Goal: Find specific page/section: Find specific page/section

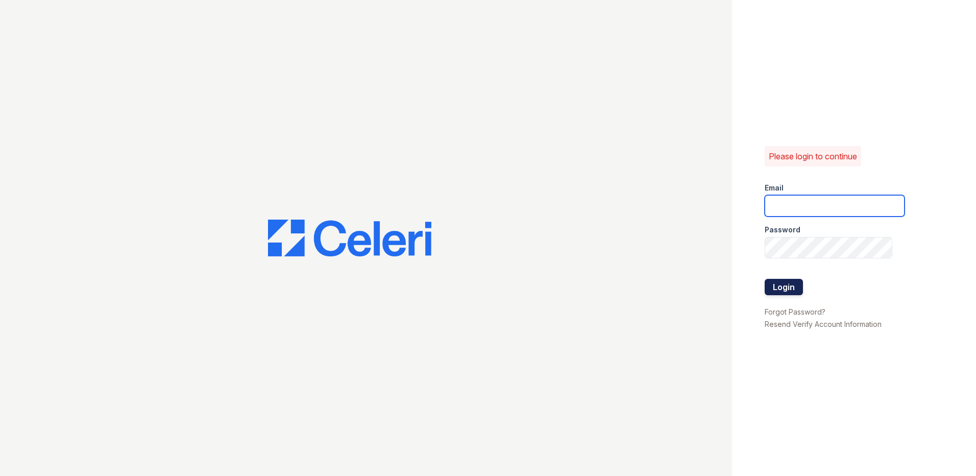
type input "[DOMAIN_NAME][EMAIL_ADDRESS][DOMAIN_NAME]"
click at [784, 286] on button "Login" at bounding box center [784, 287] width 38 height 16
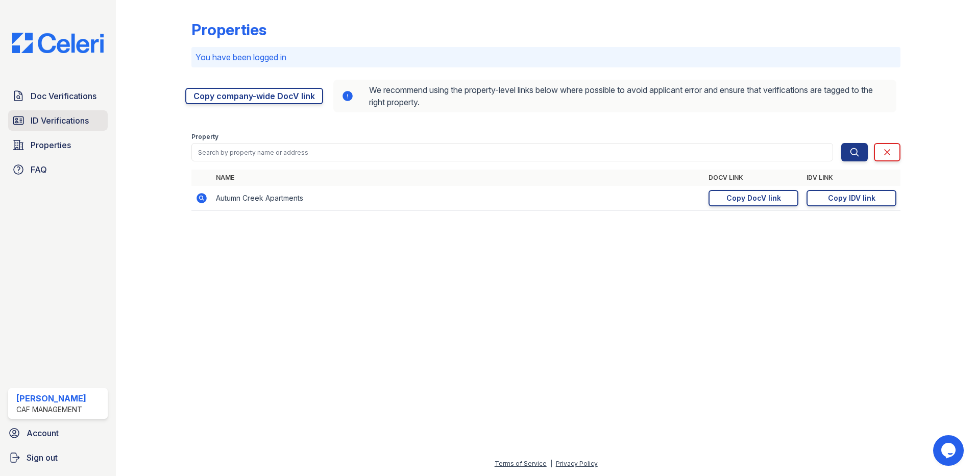
click at [72, 115] on span "ID Verifications" at bounding box center [60, 120] width 58 height 12
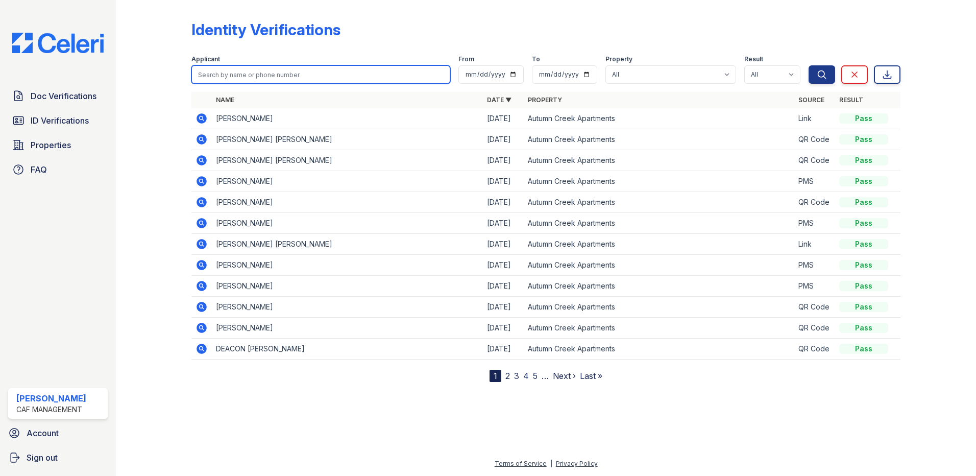
click at [254, 74] on input "search" at bounding box center [320, 74] width 259 height 18
type input "1056"
click at [809, 65] on button "Search" at bounding box center [822, 74] width 27 height 18
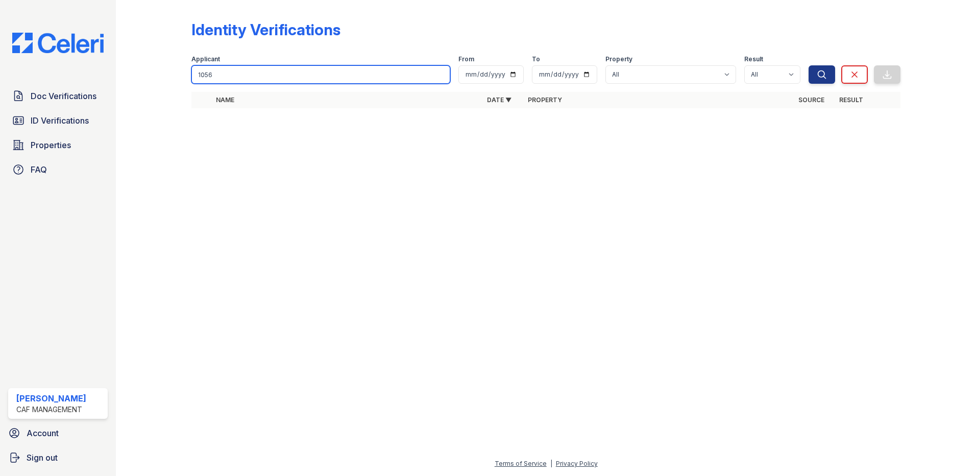
click at [256, 73] on input "1056" at bounding box center [320, 74] width 259 height 18
type input "steven"
click at [809, 65] on button "Search" at bounding box center [822, 74] width 27 height 18
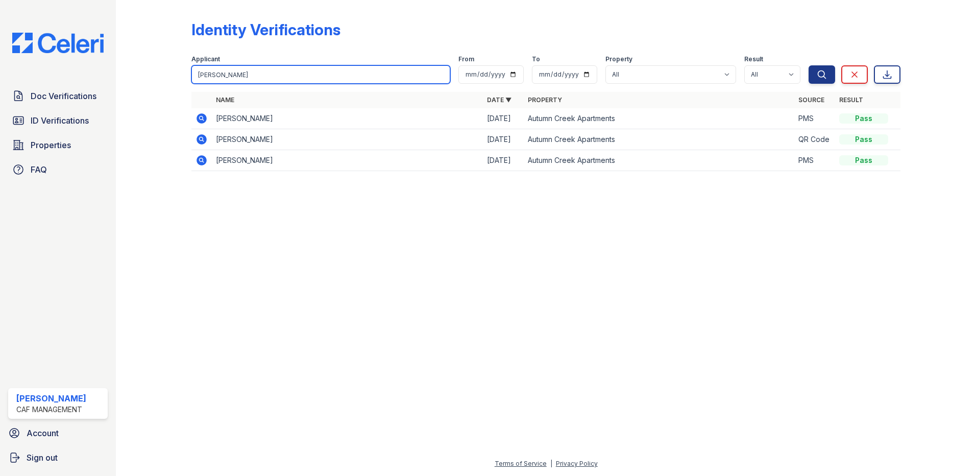
click at [440, 73] on input "steven" at bounding box center [320, 74] width 259 height 18
click at [542, 327] on div at bounding box center [546, 328] width 828 height 260
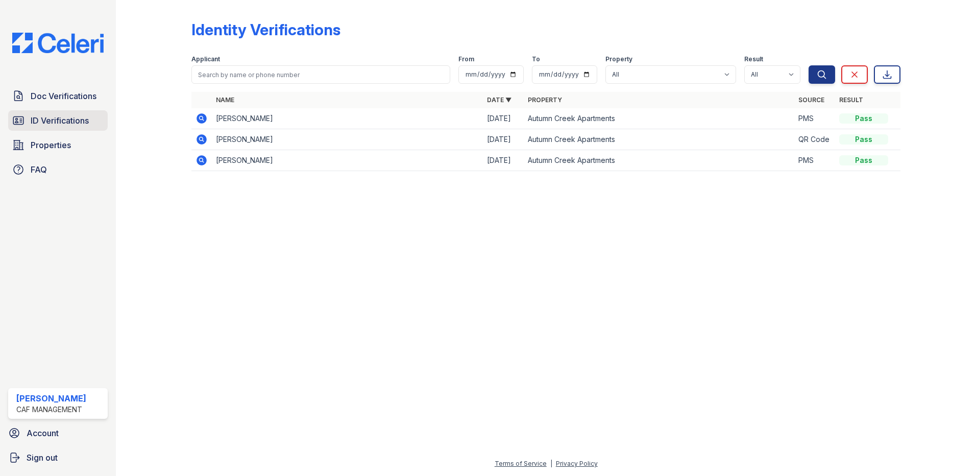
click at [56, 121] on span "ID Verifications" at bounding box center [60, 120] width 58 height 12
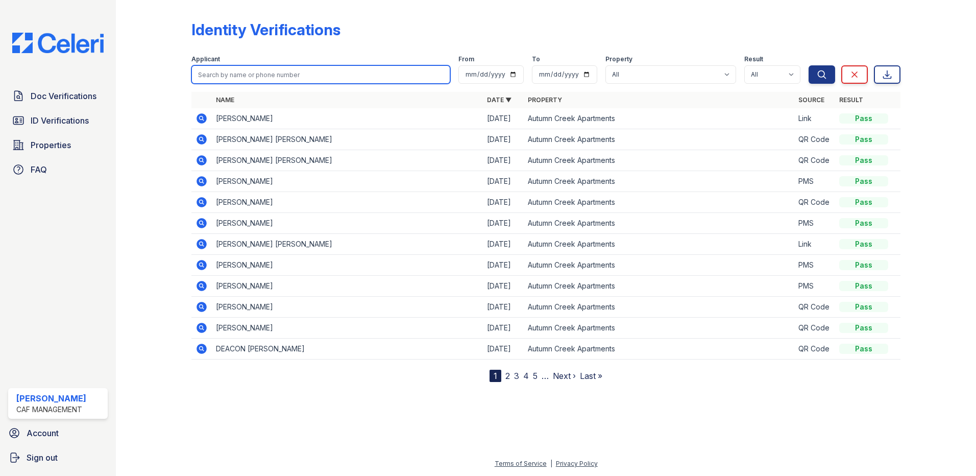
click at [239, 78] on input "search" at bounding box center [320, 74] width 259 height 18
type input "n"
click at [507, 376] on link "2" at bounding box center [507, 376] width 5 height 10
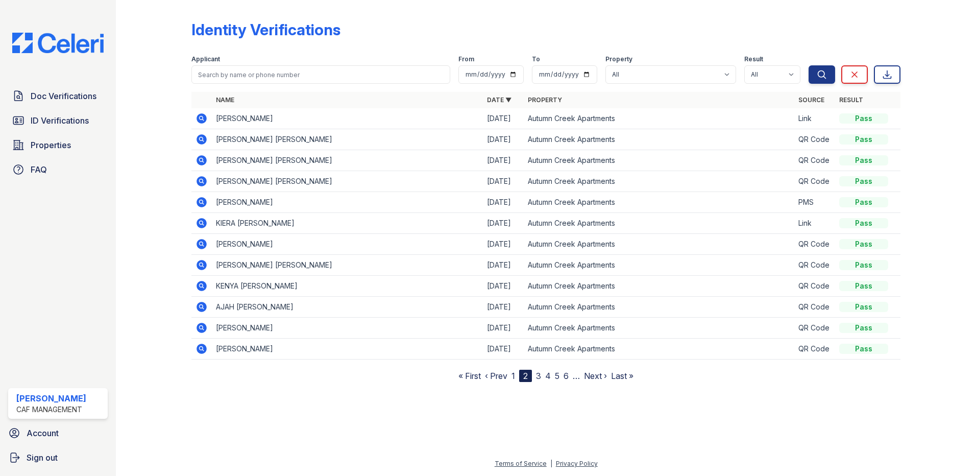
click at [512, 375] on link "1" at bounding box center [514, 376] width 4 height 10
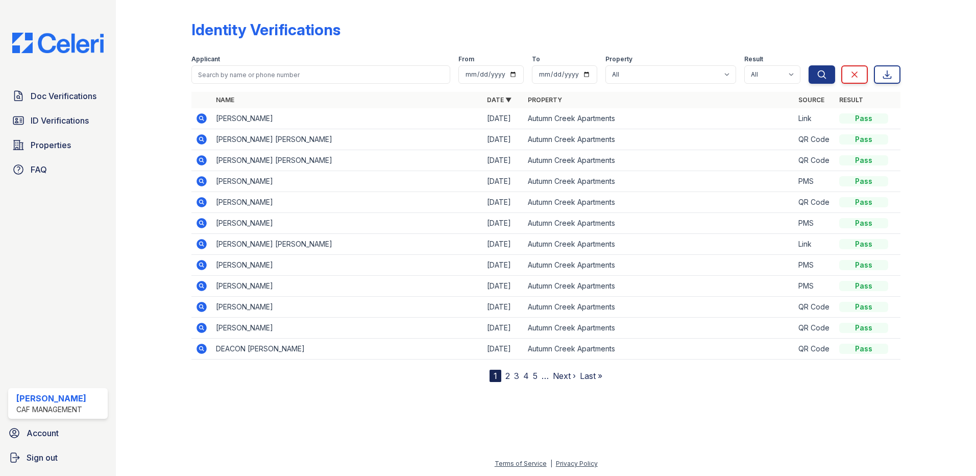
click at [454, 430] on div at bounding box center [546, 427] width 828 height 59
click at [510, 376] on link "2" at bounding box center [507, 376] width 5 height 10
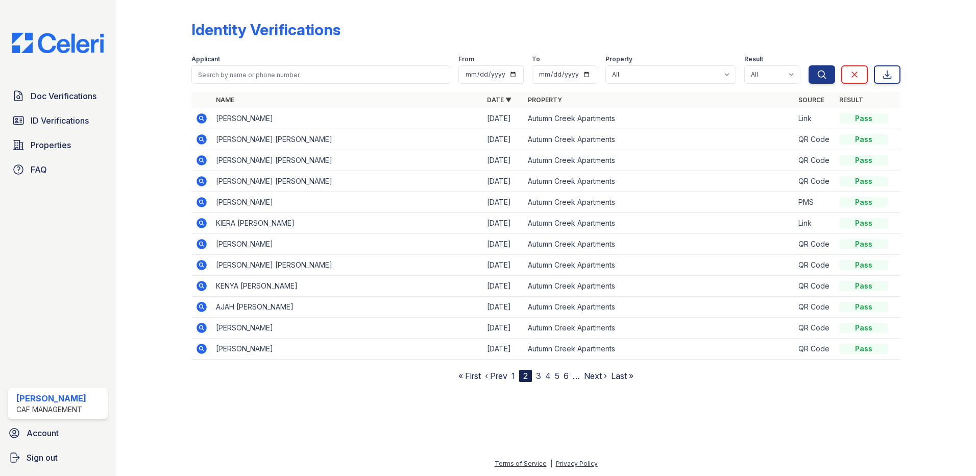
click at [513, 376] on link "1" at bounding box center [514, 376] width 4 height 10
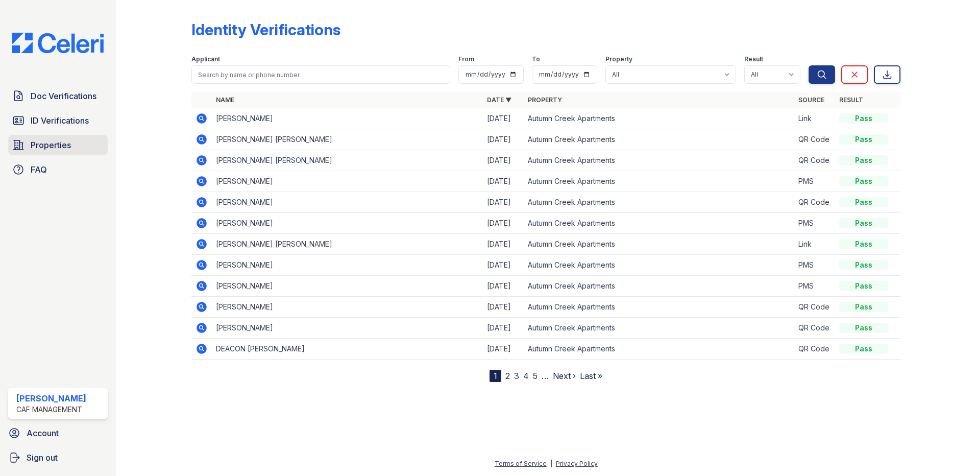
click at [63, 148] on span "Properties" at bounding box center [51, 145] width 40 height 12
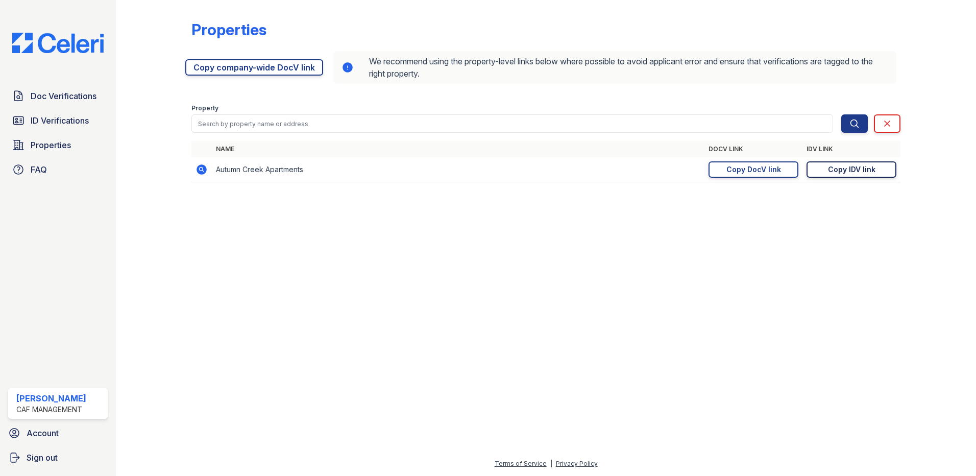
click at [854, 166] on div "Copy IDV link" at bounding box center [851, 169] width 47 height 10
